Goal: Find specific page/section: Find specific page/section

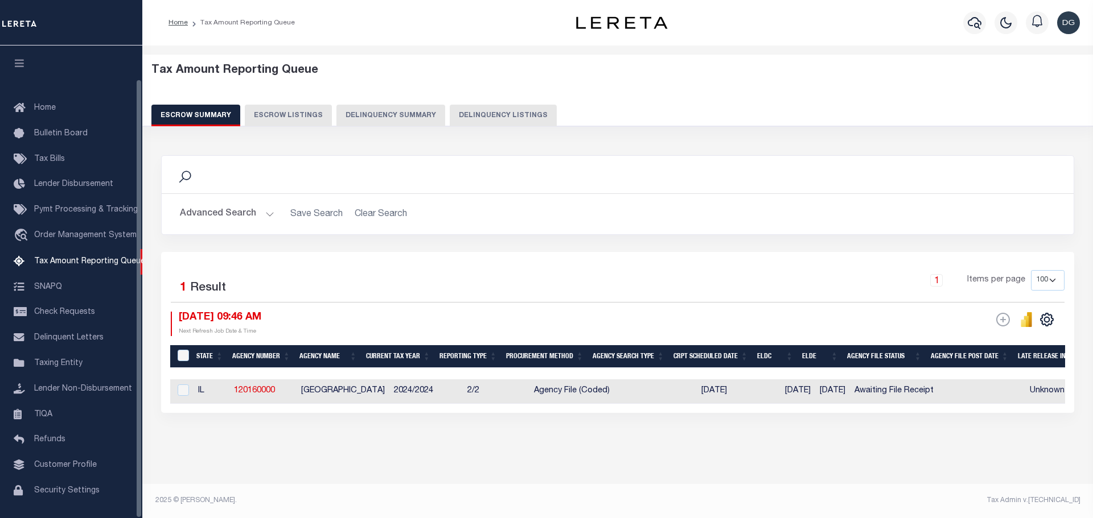
select select "IL"
select select "Unknown"
select select "100"
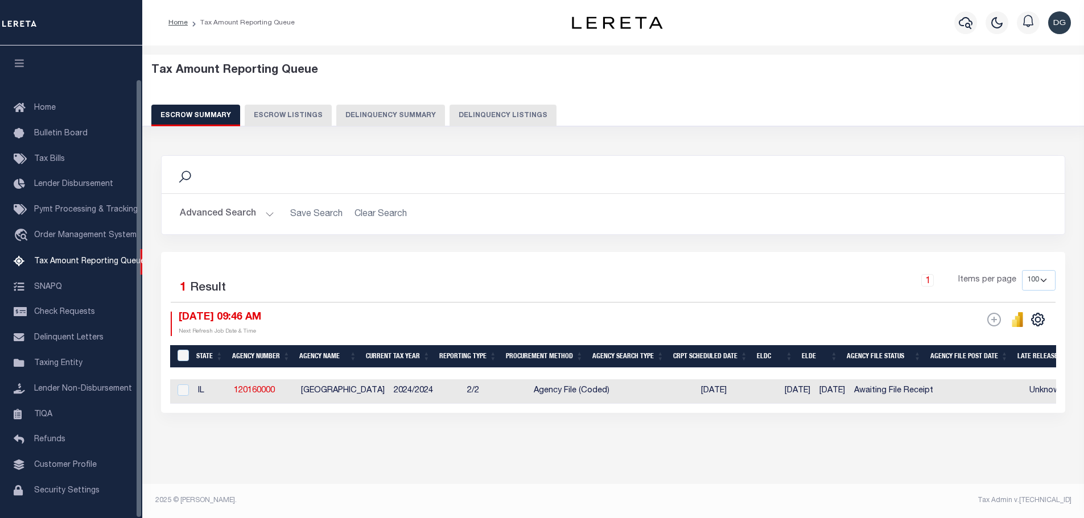
scroll to position [36, 0]
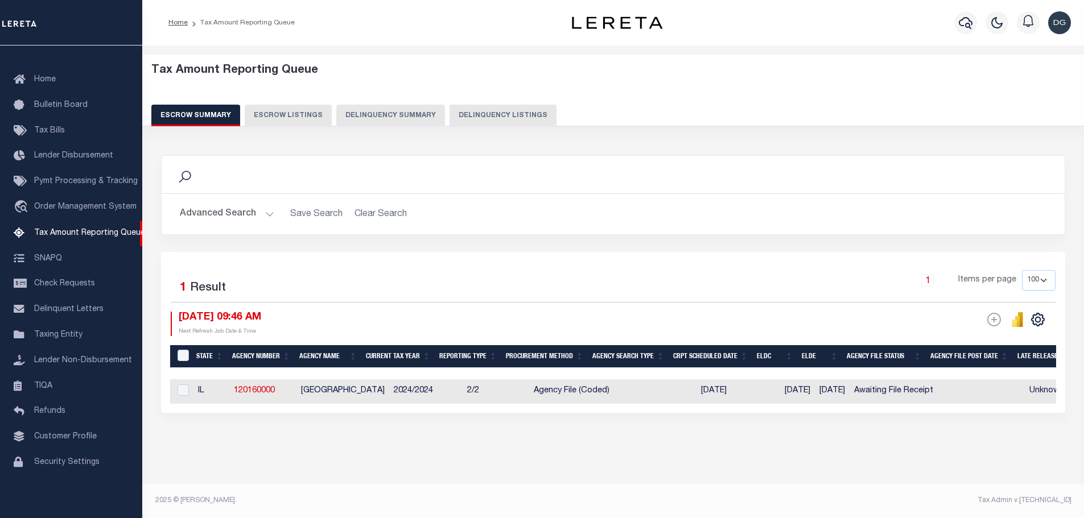
click at [228, 210] on button "Advanced Search" at bounding box center [227, 214] width 94 height 22
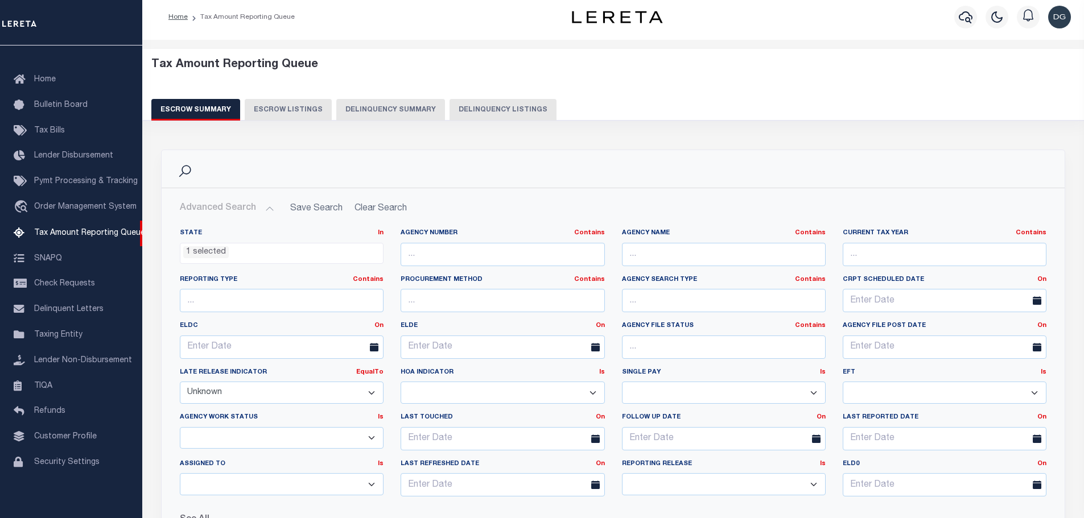
drag, startPoint x: 272, startPoint y: 276, endPoint x: 447, endPoint y: 283, distance: 175.4
click at [447, 283] on div "State In In AK AL AR AZ CA CO CT DC DE FL GA GU HI IA ID IL IN KS KY LA MA MD M…" at bounding box center [613, 367] width 884 height 277
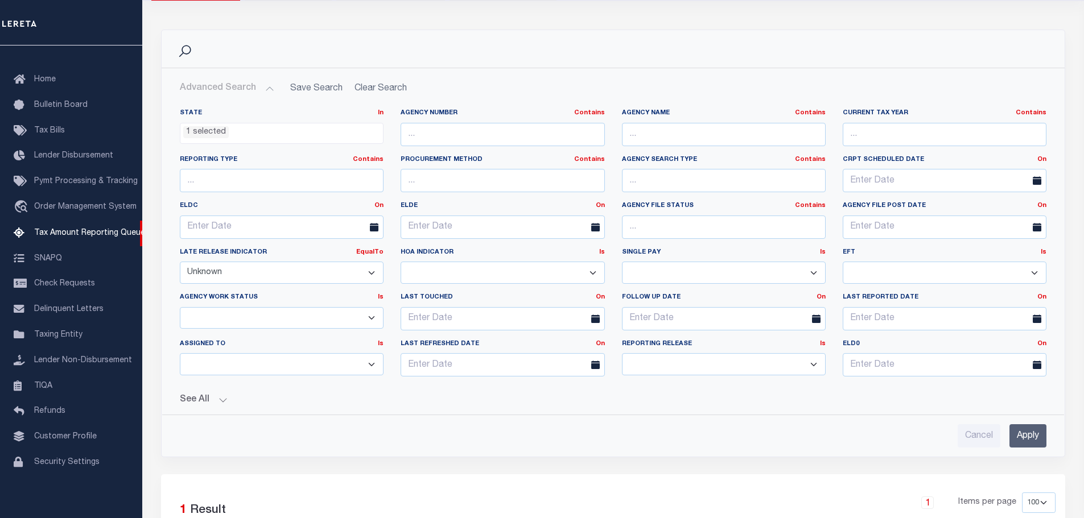
scroll to position [126, 0]
click at [221, 397] on button "See All" at bounding box center [613, 399] width 867 height 11
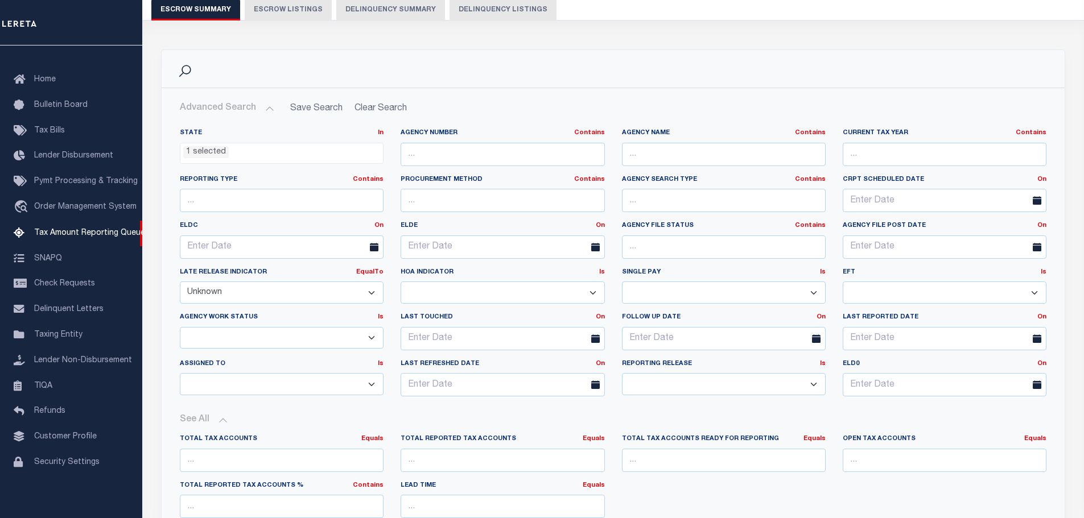
scroll to position [103, 0]
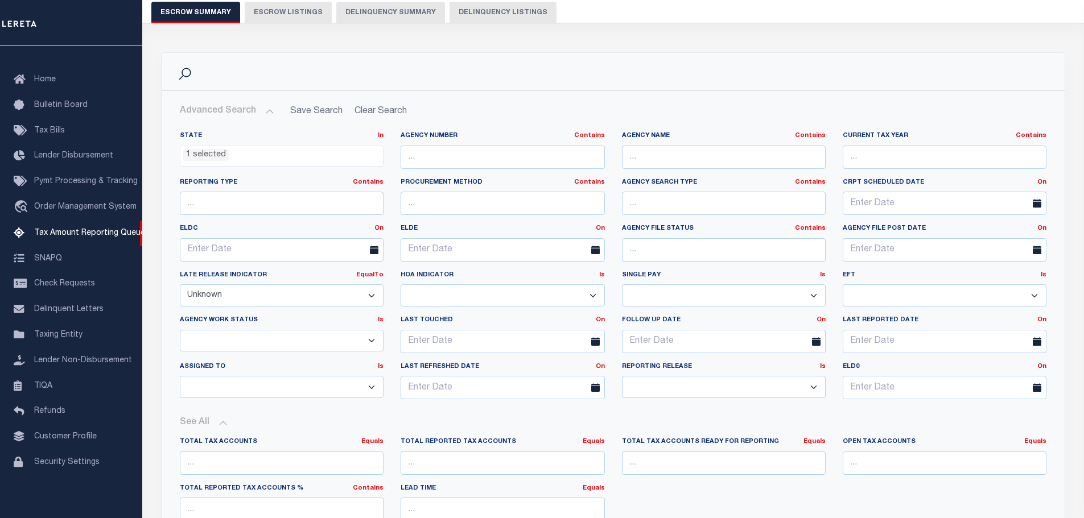
click at [348, 299] on select "Yes No Unknown" at bounding box center [282, 296] width 204 height 22
select select
click at [180, 285] on select "Yes No Unknown" at bounding box center [282, 296] width 204 height 22
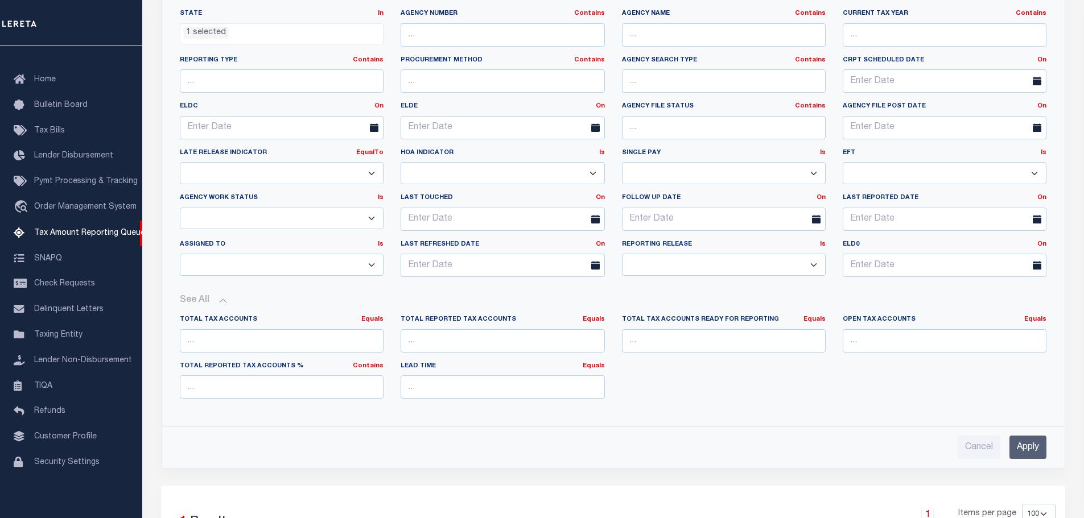
scroll to position [227, 0]
click at [1026, 445] on input "Apply" at bounding box center [1028, 445] width 37 height 23
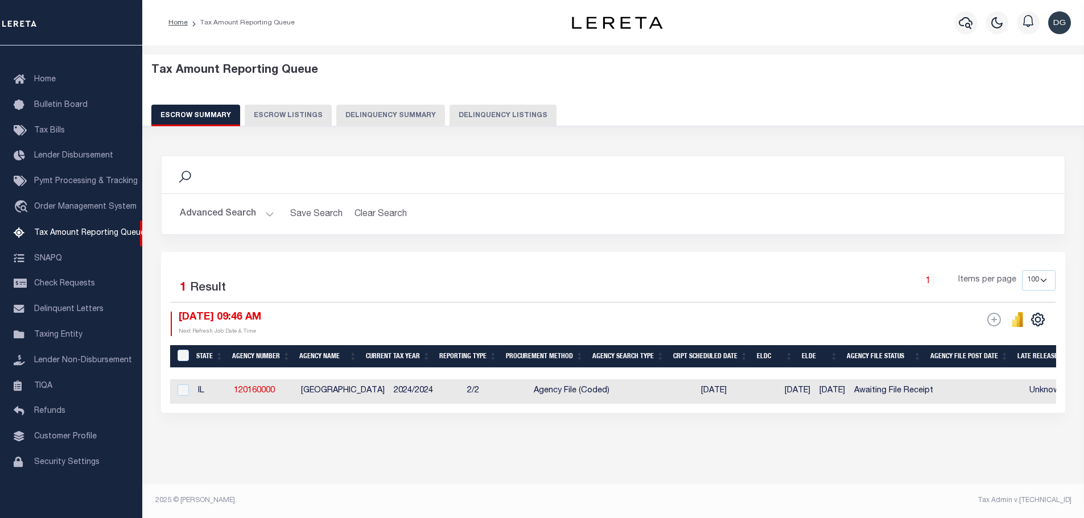
scroll to position [6, 0]
click at [248, 209] on button "Advanced Search" at bounding box center [227, 214] width 94 height 22
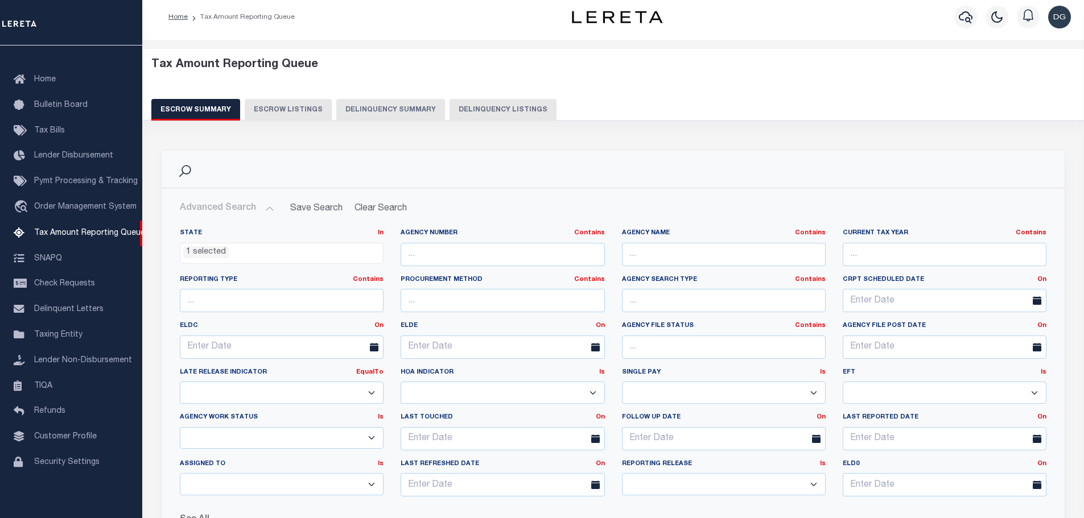
click at [566, 145] on div "Search Advanced Search Save Search Clear Search EscrowSummaryGridWrapper_dynami…" at bounding box center [614, 464] width 920 height 652
drag, startPoint x: 566, startPoint y: 145, endPoint x: 583, endPoint y: 102, distance: 45.8
click at [583, 102] on div "Tax Amount Reporting Queue Escrow Summary Escrow Listings Delinquency Summary" at bounding box center [613, 420] width 928 height 742
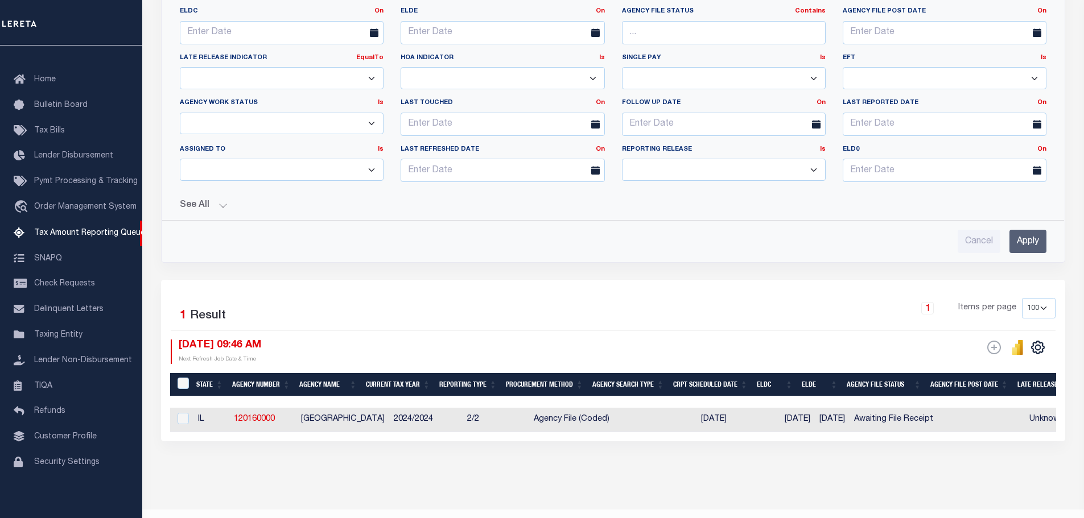
scroll to position [354, 0]
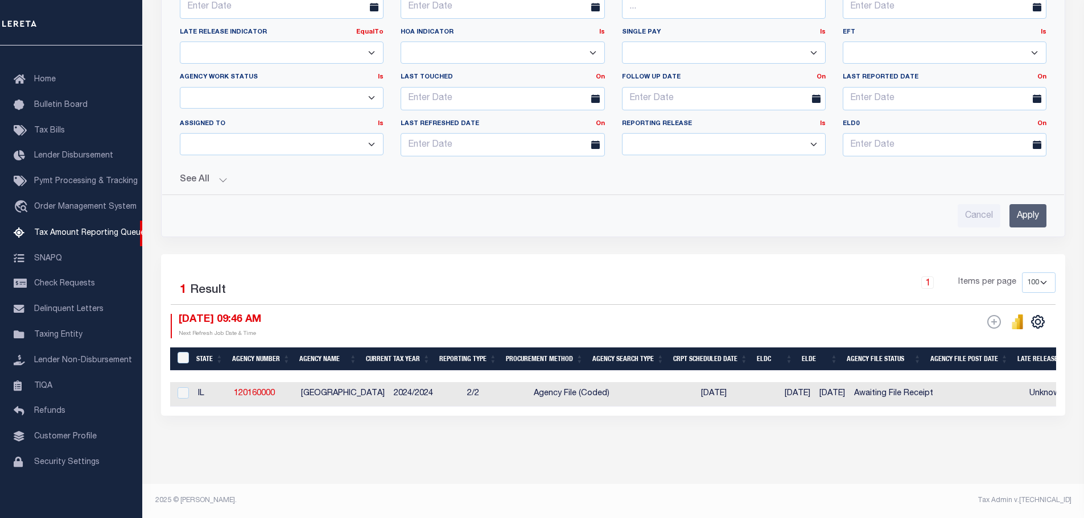
click at [179, 166] on div "State In In AK AL AR AZ CA CO CT DC DE FL GA GU HI IA ID IL IN KS KY LA MA MD M…" at bounding box center [613, 36] width 884 height 297
click at [190, 175] on button "See All" at bounding box center [613, 180] width 867 height 11
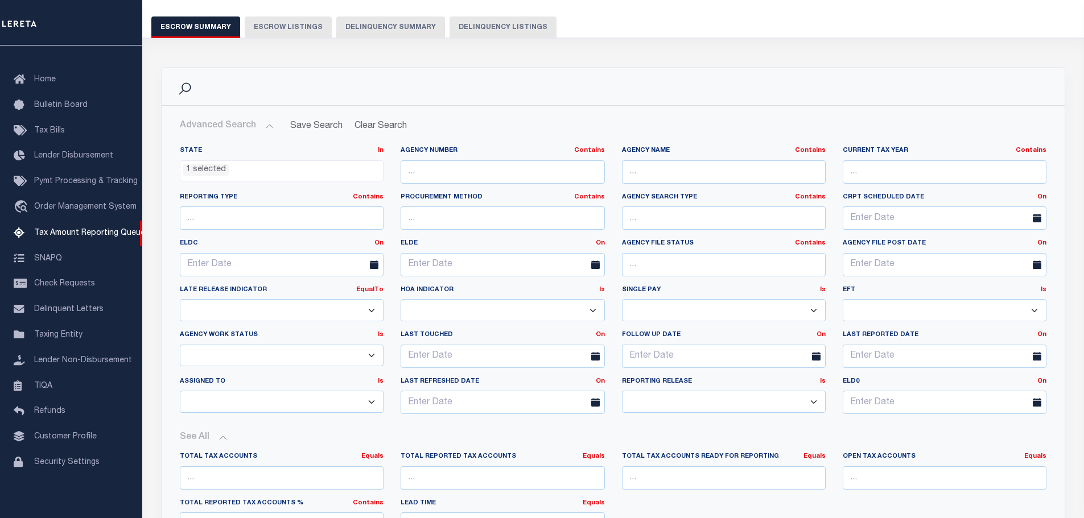
scroll to position [85, 0]
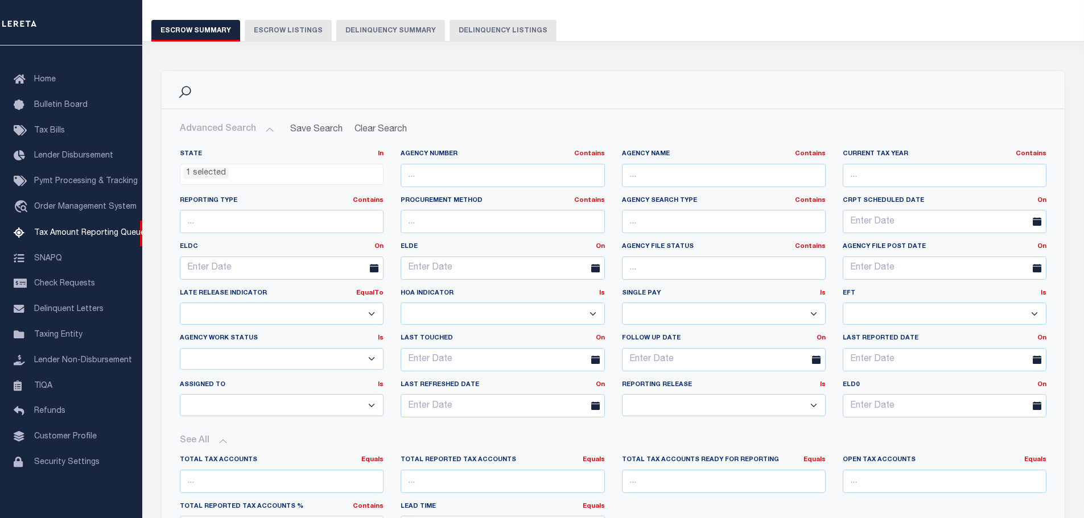
click at [349, 166] on ul "1 selected" at bounding box center [281, 171] width 203 height 15
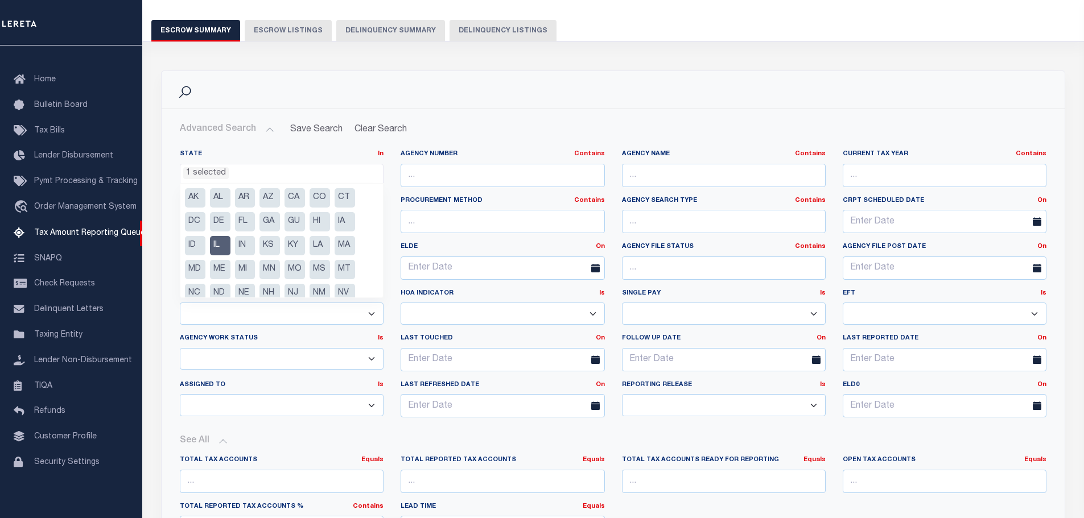
click at [349, 166] on ul "1 selected" at bounding box center [281, 171] width 203 height 15
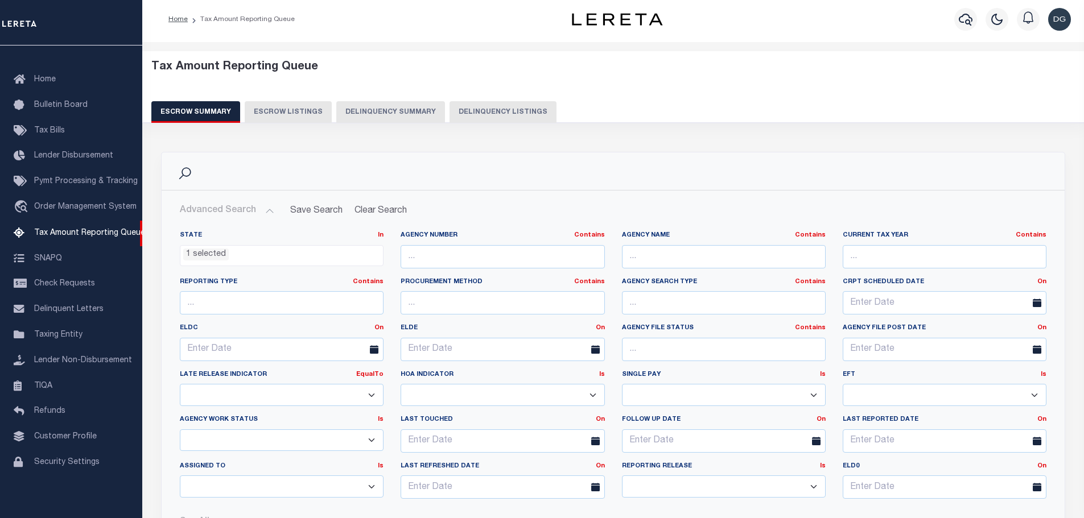
scroll to position [0, 0]
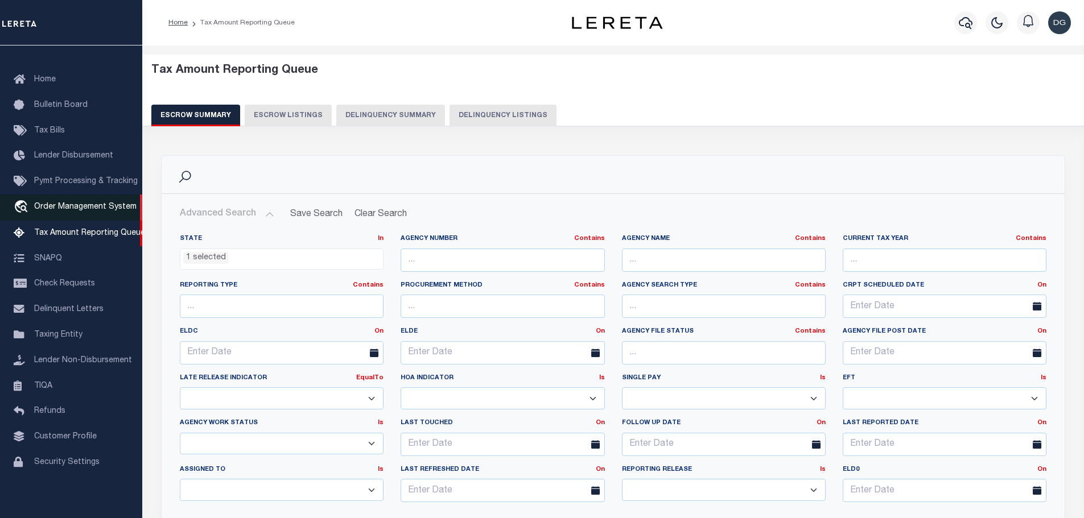
click at [72, 203] on span "Order Management System" at bounding box center [85, 207] width 102 height 8
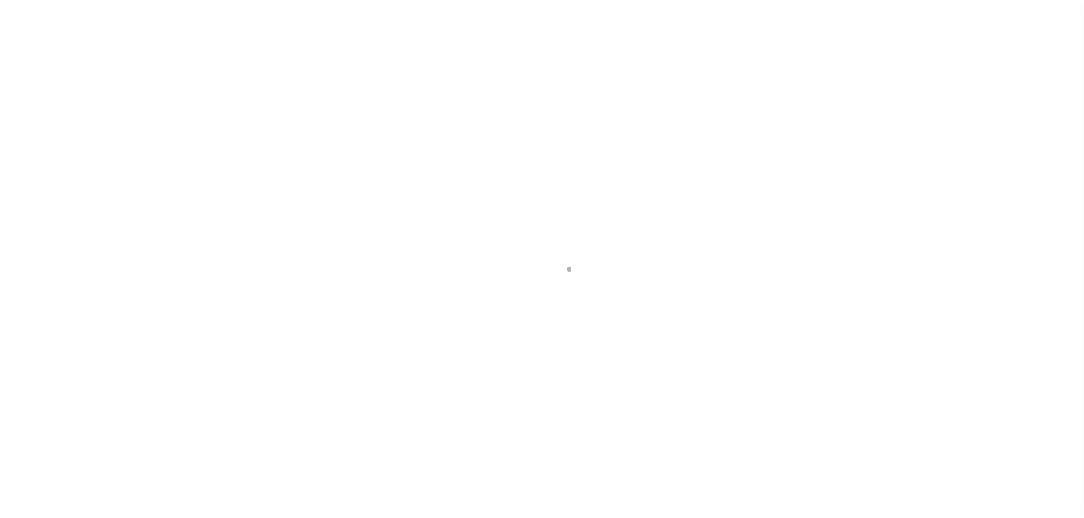
scroll to position [36, 0]
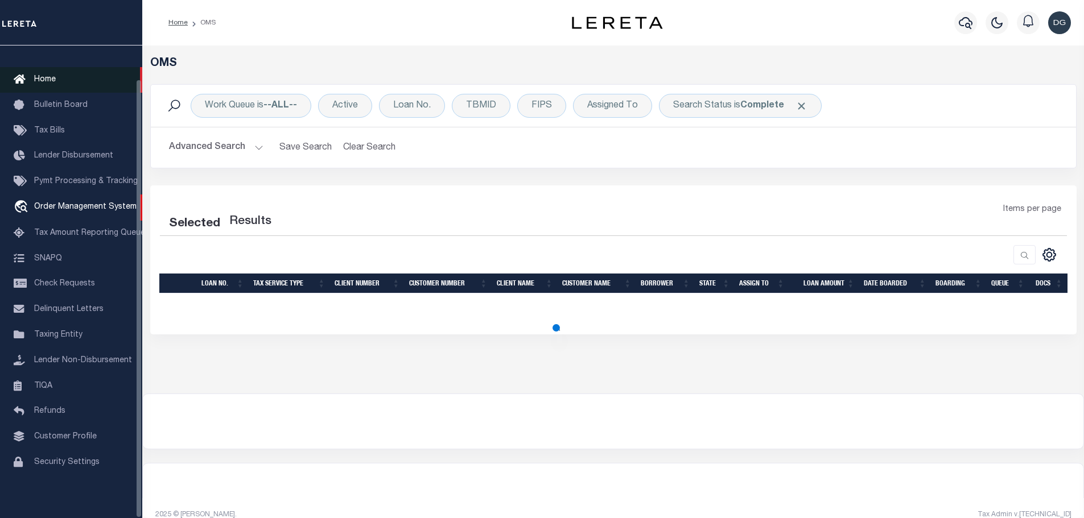
click at [42, 67] on link "Home" at bounding box center [71, 80] width 142 height 26
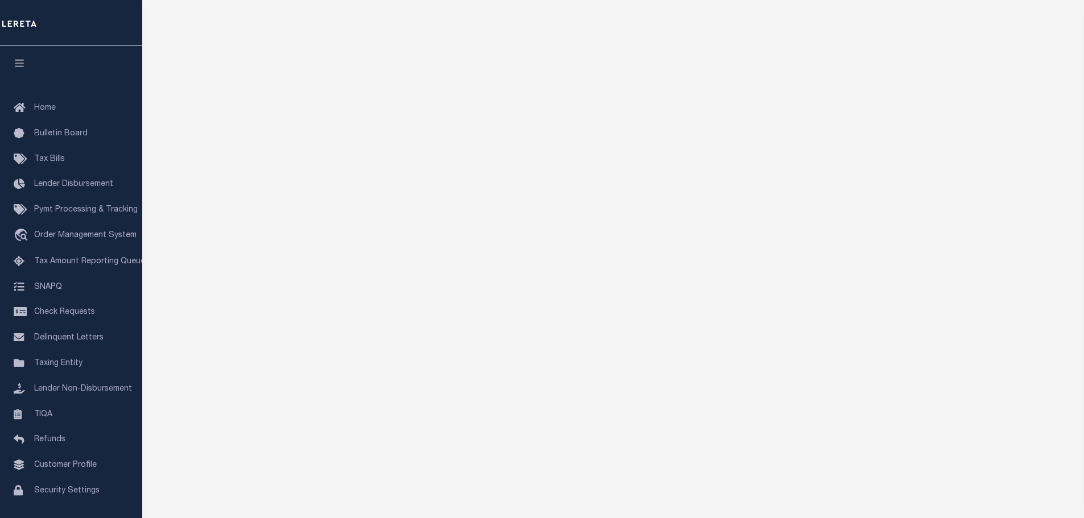
scroll to position [116, 0]
click at [57, 393] on span "Lender Non-Disbursement" at bounding box center [83, 389] width 98 height 8
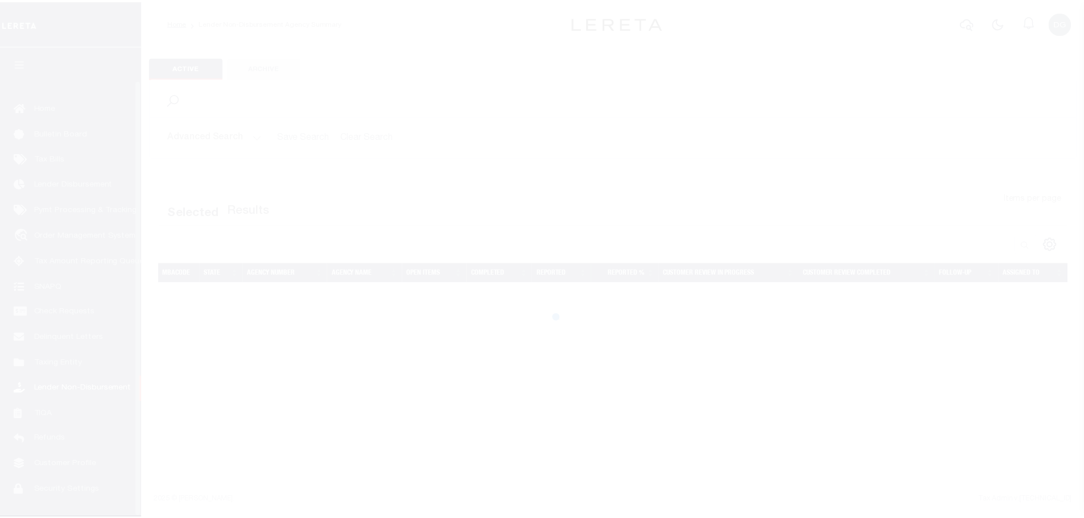
scroll to position [36, 0]
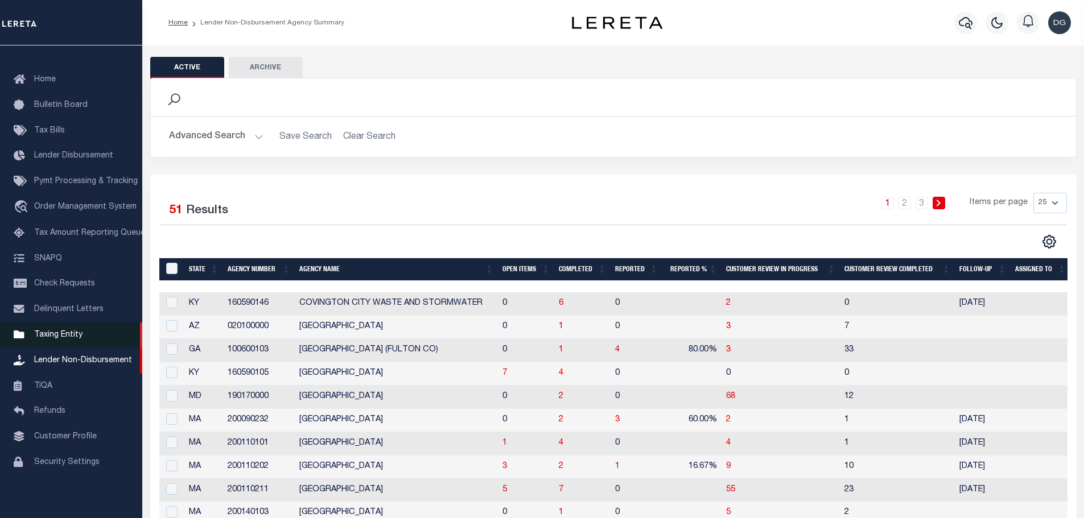
click at [88, 328] on link "Taxing Entity" at bounding box center [71, 336] width 142 height 26
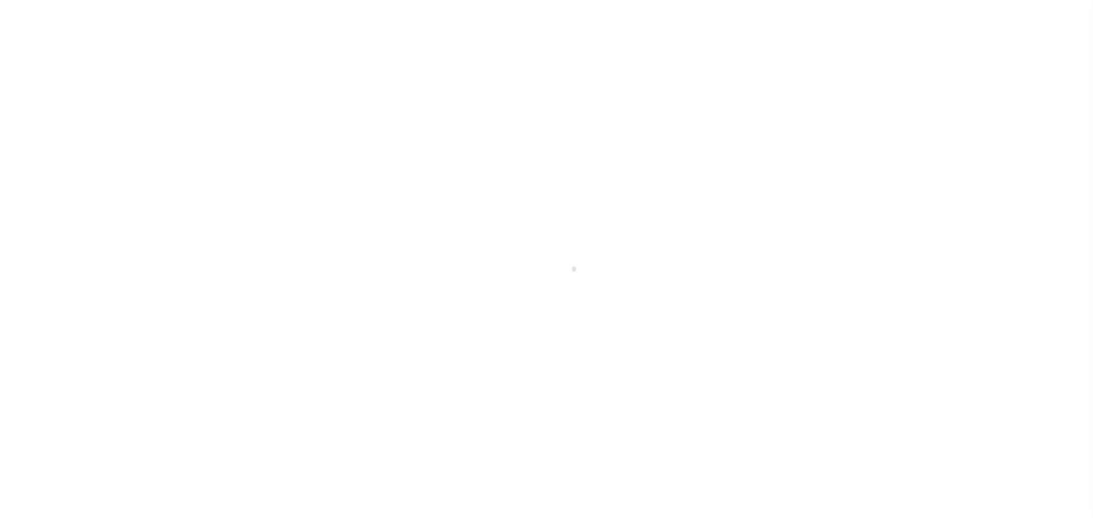
scroll to position [36, 0]
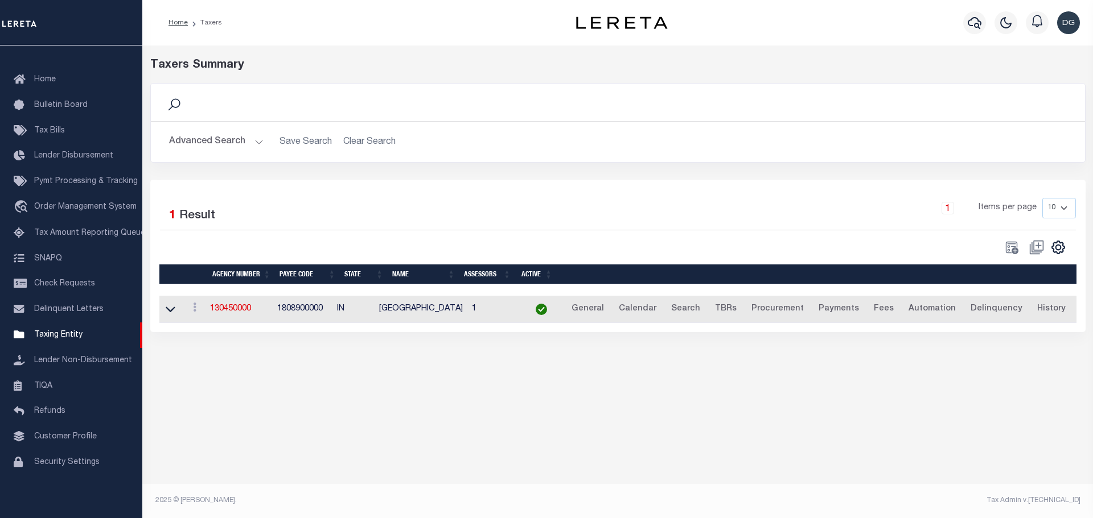
click at [224, 134] on button "Advanced Search" at bounding box center [216, 142] width 94 height 22
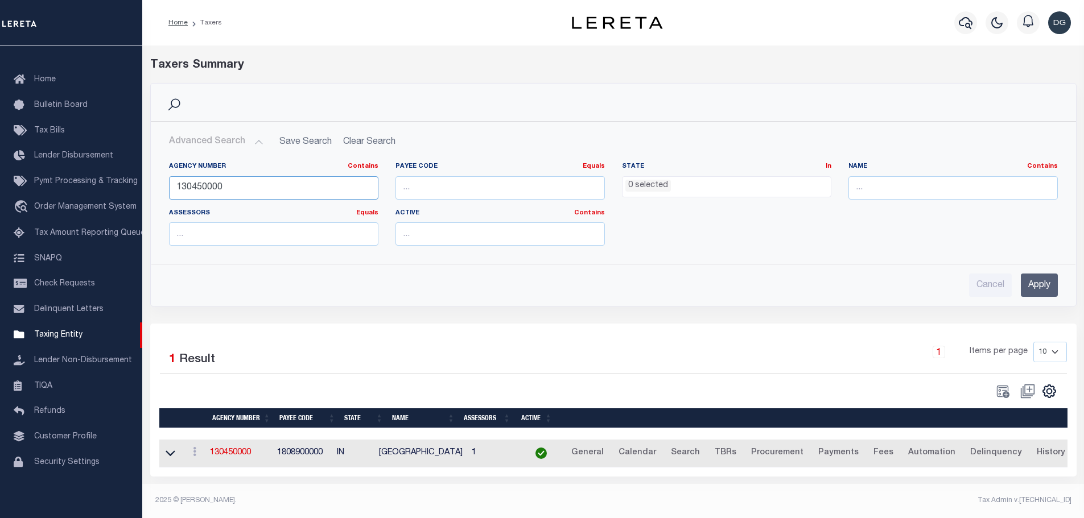
click at [229, 187] on input "130450000" at bounding box center [273, 187] width 209 height 23
paste input "4100"
type input "410050000"
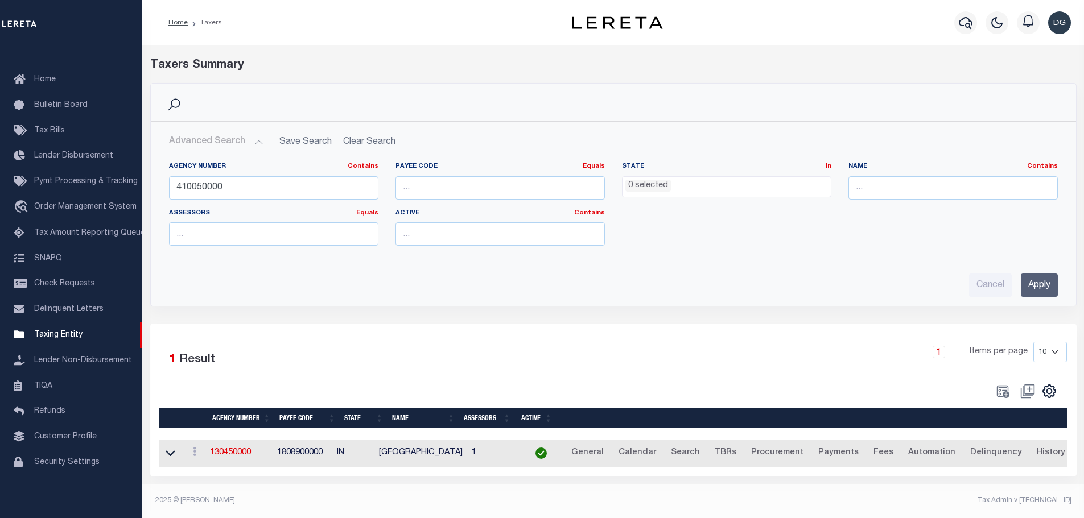
click at [1051, 292] on input "Apply" at bounding box center [1039, 285] width 37 height 23
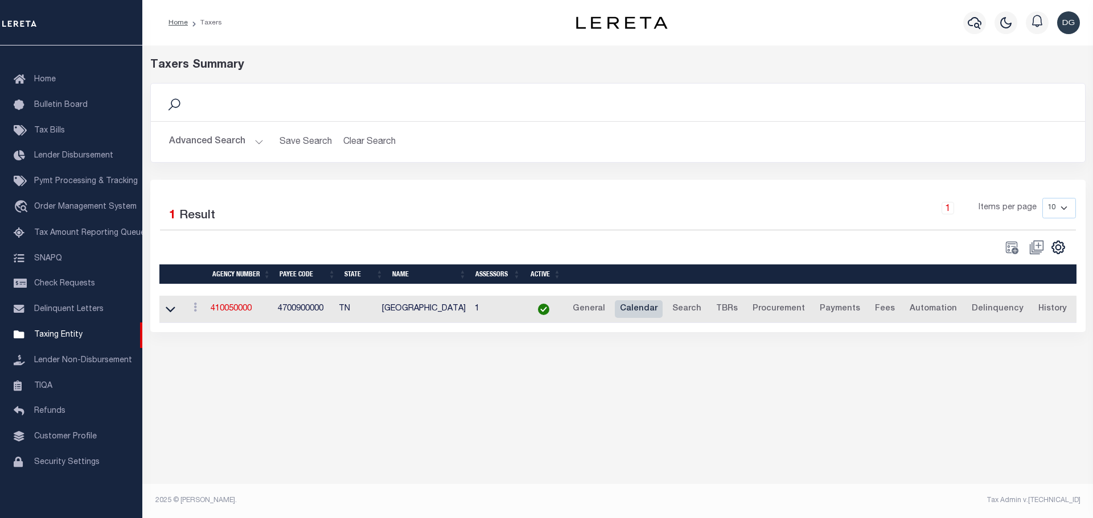
click at [638, 312] on link "Calendar" at bounding box center [639, 310] width 48 height 18
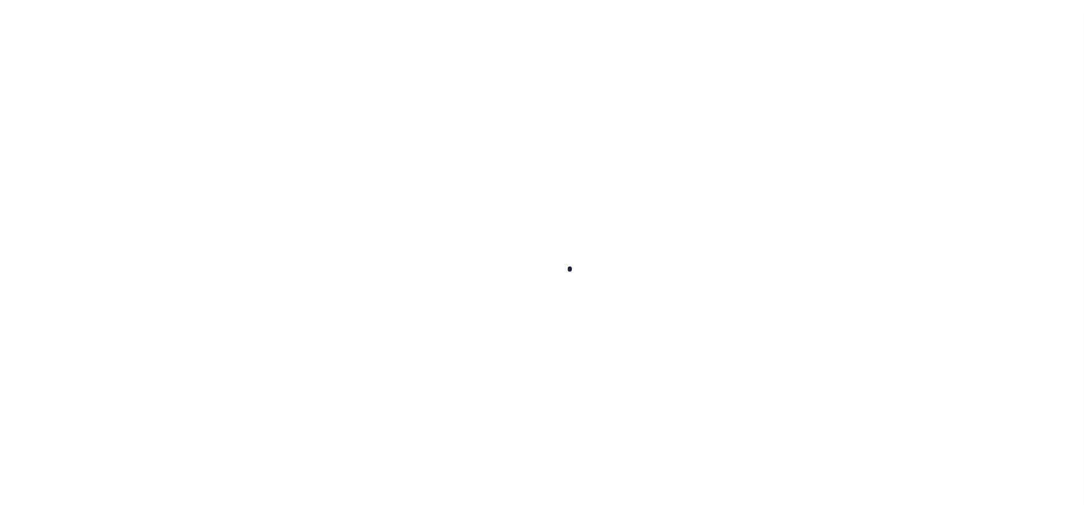
select select
checkbox input "false"
type input "1"
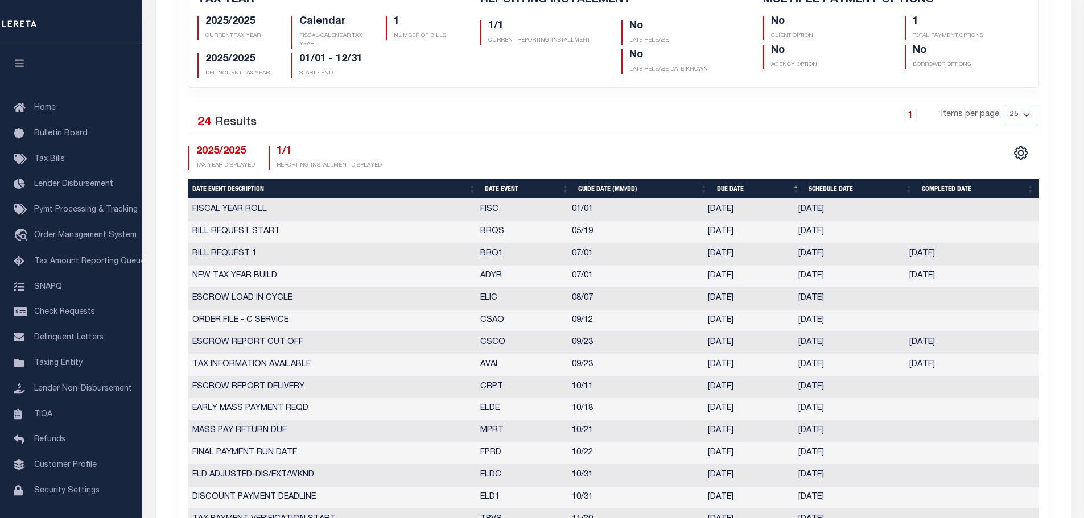
scroll to position [335, 0]
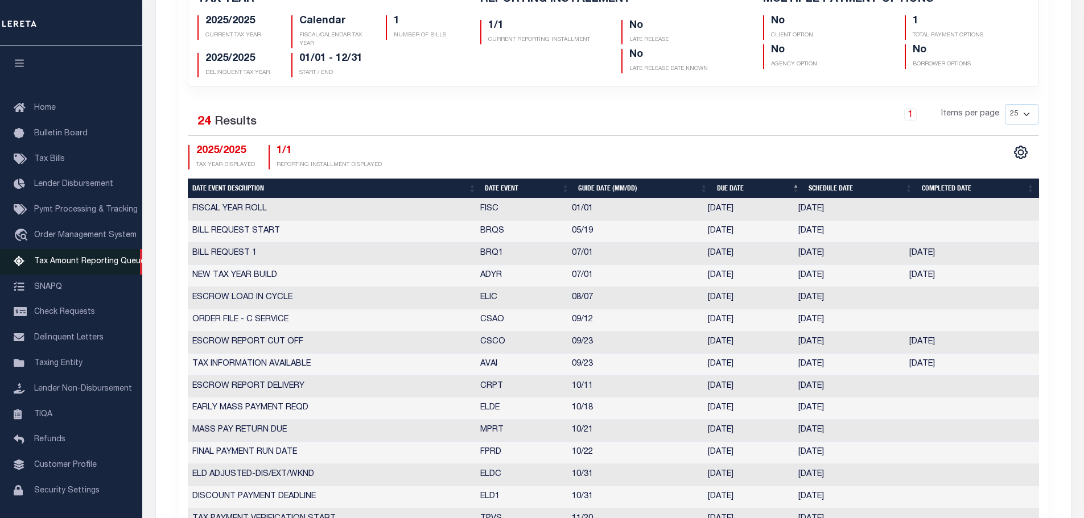
click at [68, 253] on link "Tax Amount Reporting Queue" at bounding box center [71, 262] width 142 height 26
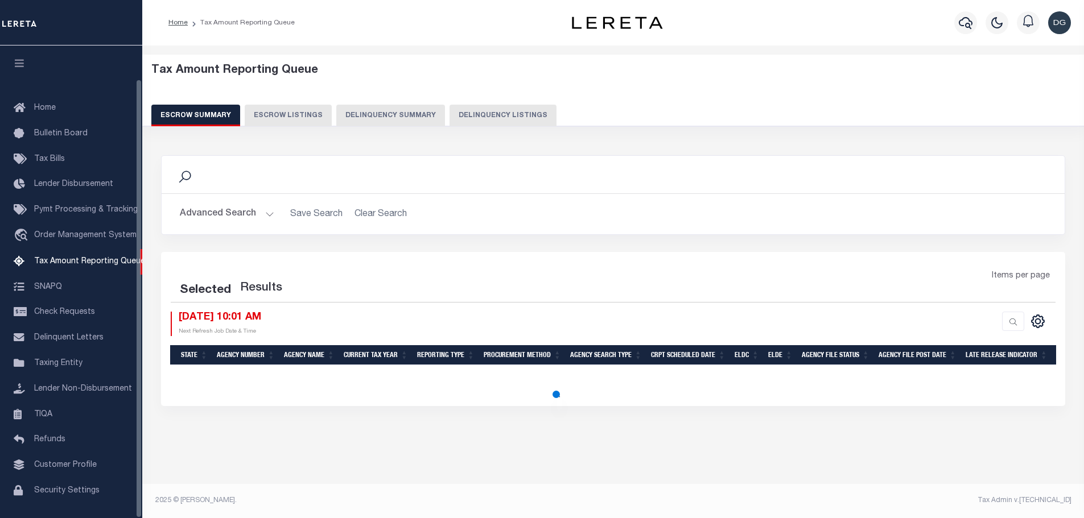
select select "100"
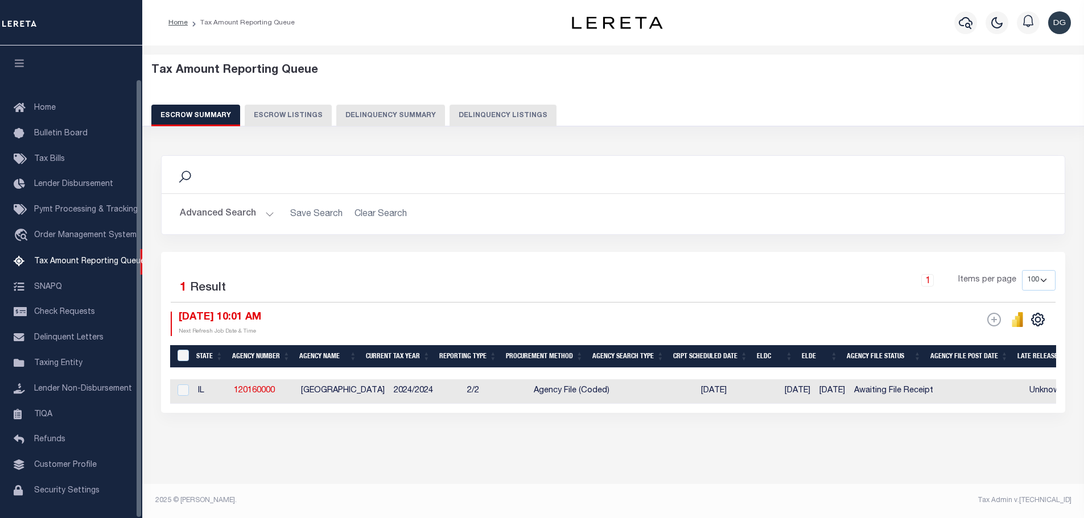
scroll to position [36, 0]
